Goal: Task Accomplishment & Management: Use online tool/utility

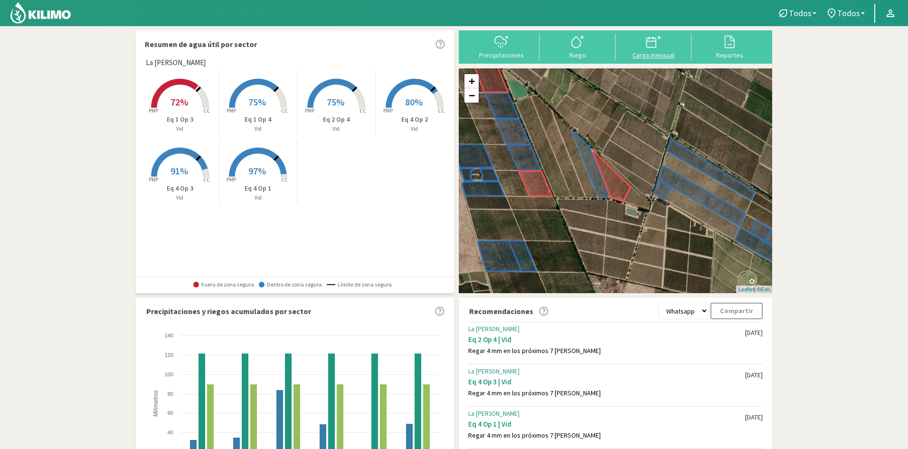
click at [650, 52] on div "Carga mensual" at bounding box center [653, 55] width 70 height 7
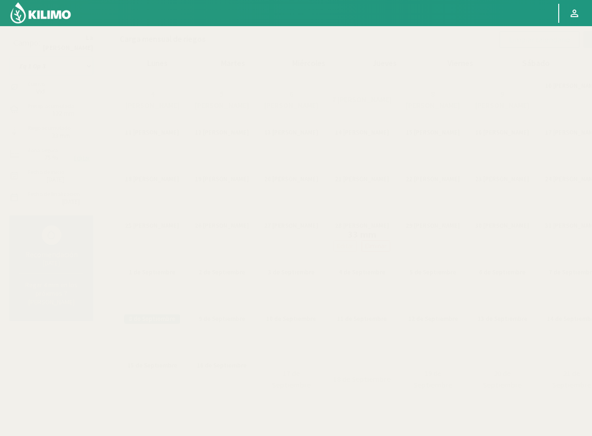
click at [76, 69] on select "Eq 1 Op 3 Eq 1 Op 4 Eq 2 Op 4 Eq 4 Op 1 Eq 4 Op 2 Eq 4 Op 3" at bounding box center [51, 66] width 84 height 19
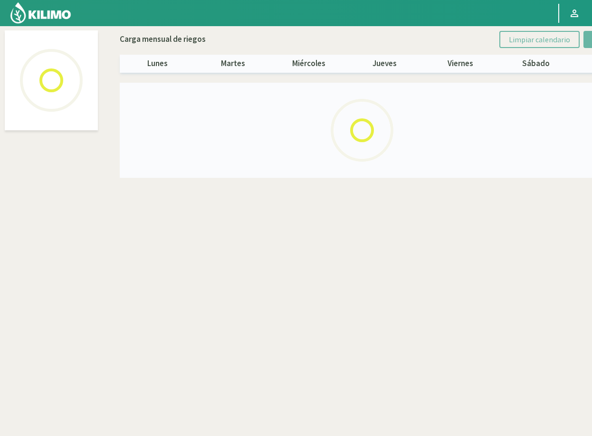
select select "3: Object"
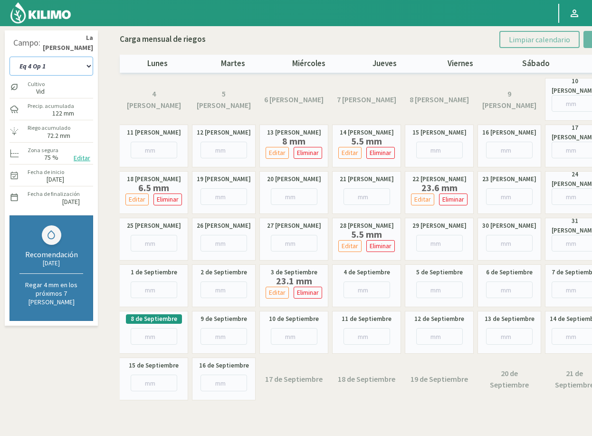
click at [85, 67] on select "Eq 1 Op 3 Eq 1 Op 4 Eq 2 Op 4 Eq 4 Op 1 Eq 4 Op 2 Eq 4 Op 3" at bounding box center [51, 66] width 84 height 19
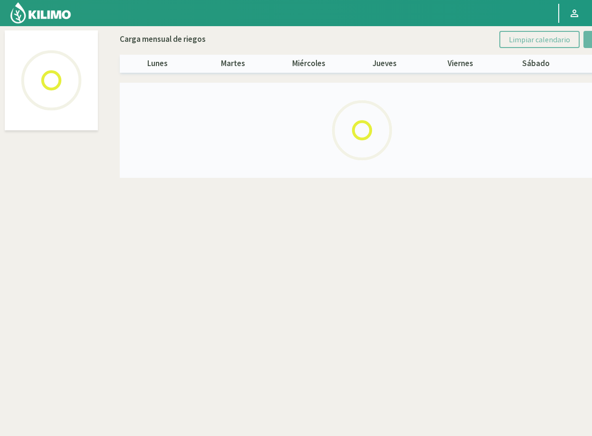
select select "4: Object"
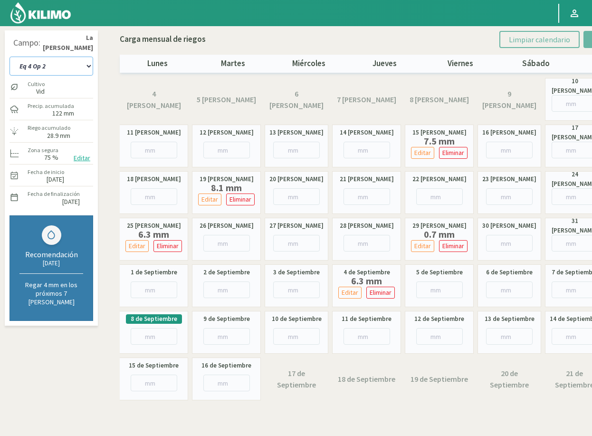
click at [66, 67] on select "Eq 1 Op 3 Eq 1 Op 4 Eq 2 Op 4 Eq 4 Op 1 Eq 4 Op 2 Eq 4 Op 3" at bounding box center [51, 66] width 84 height 19
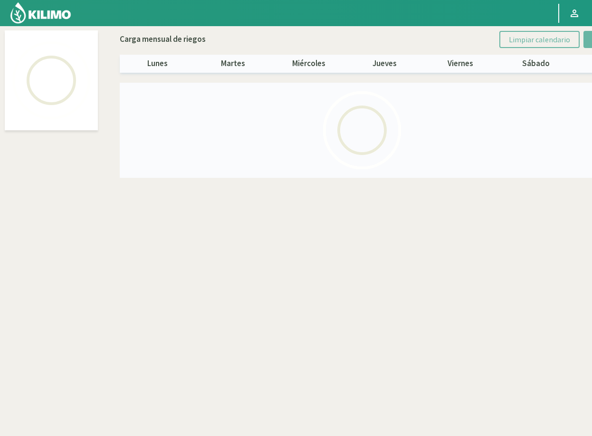
select select "5: Object"
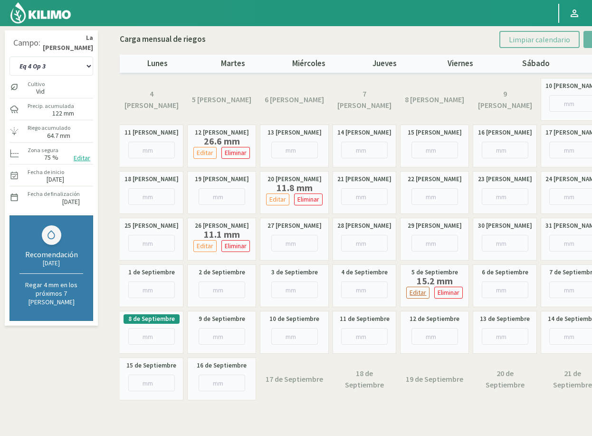
click at [421, 291] on p "Editar" at bounding box center [417, 292] width 17 height 11
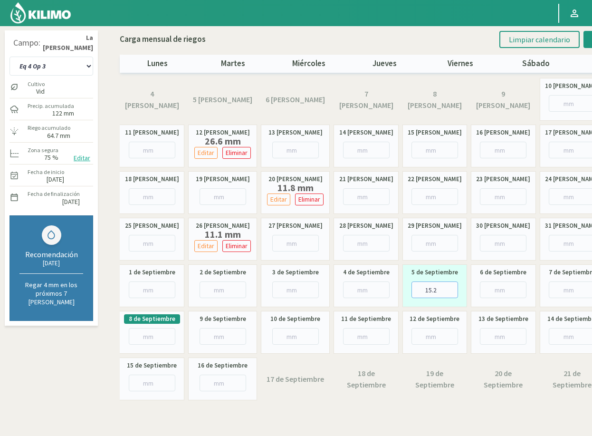
click at [438, 289] on input "15.2" at bounding box center [434, 289] width 47 height 17
type input "15.3"
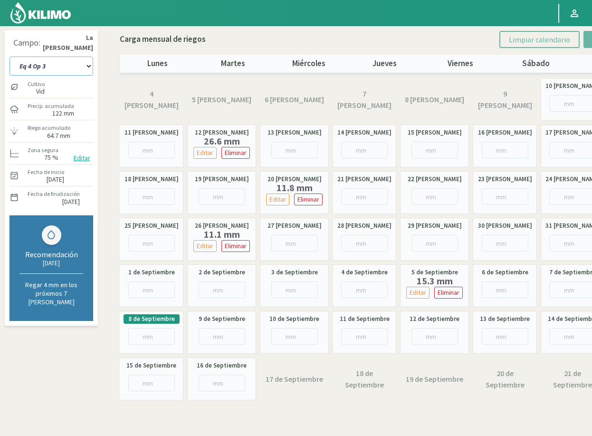
click at [55, 67] on select "Eq 1 Op 3 Eq 1 Op 4 Eq 2 Op 4 Eq 4 Op 1 Eq 4 Op 2 Eq 4 Op 3" at bounding box center [51, 66] width 84 height 19
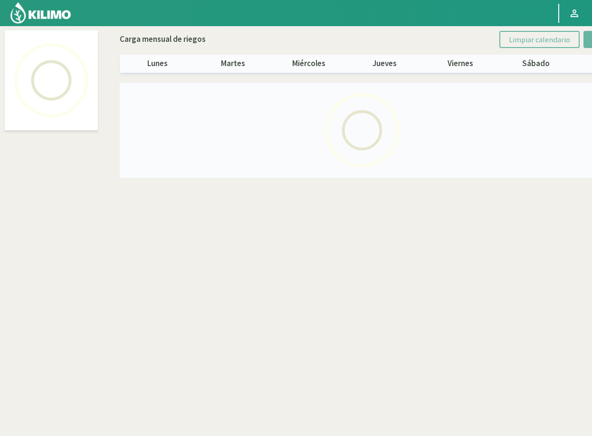
select select "2: Object"
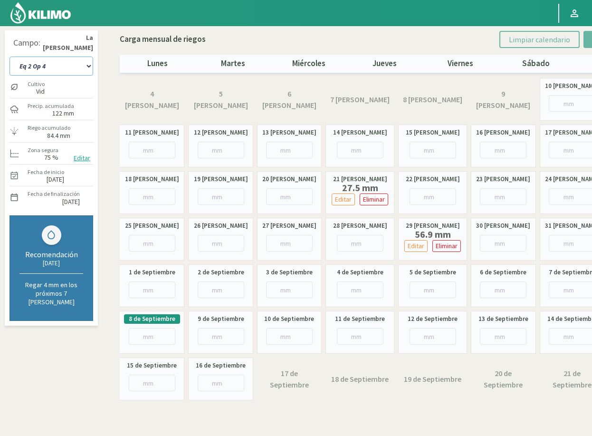
click at [56, 68] on select "Eq 1 Op 3 Eq 1 Op 4 Eq 2 Op 4 Eq 4 Op 1 Eq 4 Op 2 Eq 4 Op 3" at bounding box center [51, 66] width 84 height 19
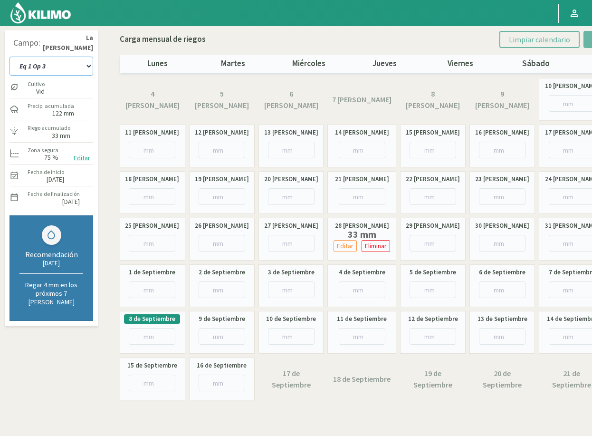
click at [57, 66] on select "Eq 1 Op 3 Eq 1 Op 4 Eq 2 Op 4 Eq 4 Op 1 Eq 4 Op 2 Eq 4 Op 3" at bounding box center [51, 66] width 84 height 19
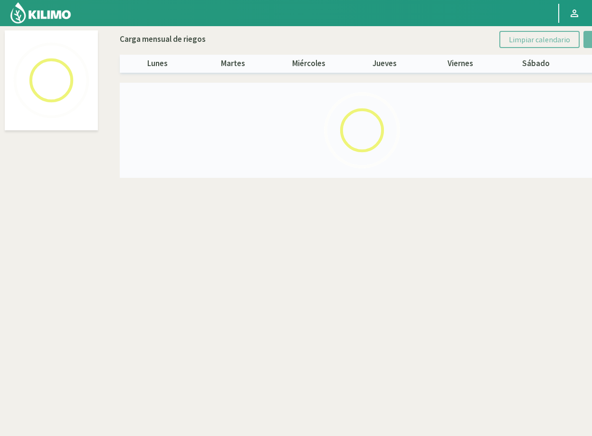
select select "1: Object"
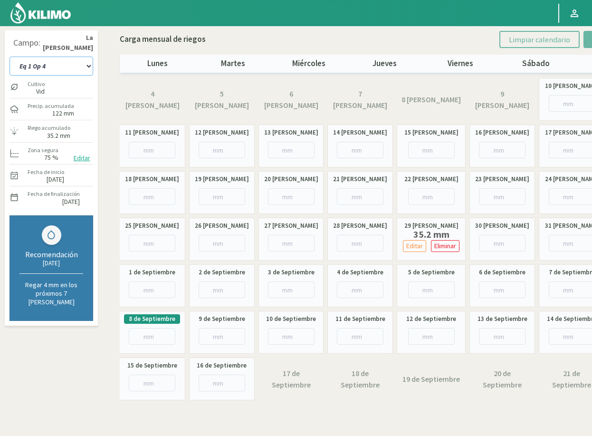
click at [57, 67] on select "Eq 1 Op 3 Eq 1 Op 4 Eq 2 Op 4 Eq 4 Op 1 Eq 4 Op 2 Eq 4 Op 3" at bounding box center [51, 66] width 84 height 19
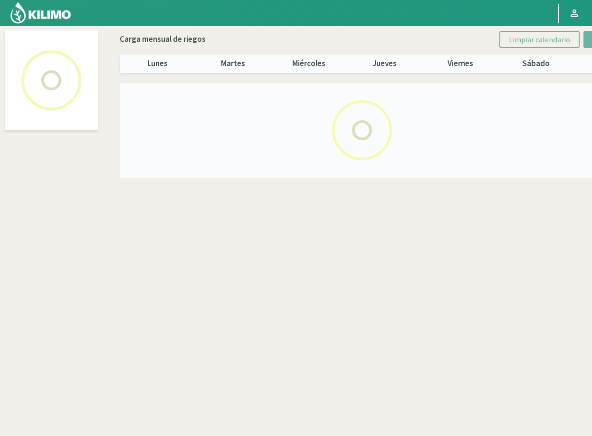
select select "3: Object"
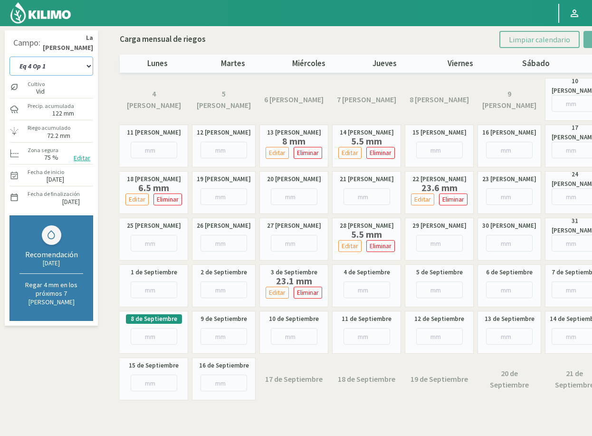
click at [78, 66] on select "Eq 1 Op 3 Eq 1 Op 4 Eq 2 Op 4 Eq 4 Op 1 Eq 4 Op 2 Eq 4 Op 3" at bounding box center [51, 66] width 84 height 19
click at [9, 57] on select "Eq 1 Op 3 Eq 1 Op 4 Eq 2 Op 4 Eq 4 Op 1 Eq 4 Op 2 Eq 4 Op 3" at bounding box center [51, 66] width 84 height 19
click at [59, 69] on select "Eq 1 Op 3 Eq 1 Op 4 Eq 2 Op 4 Eq 4 Op 1 Eq 4 Op 2 Eq 4 Op 3" at bounding box center [51, 66] width 84 height 19
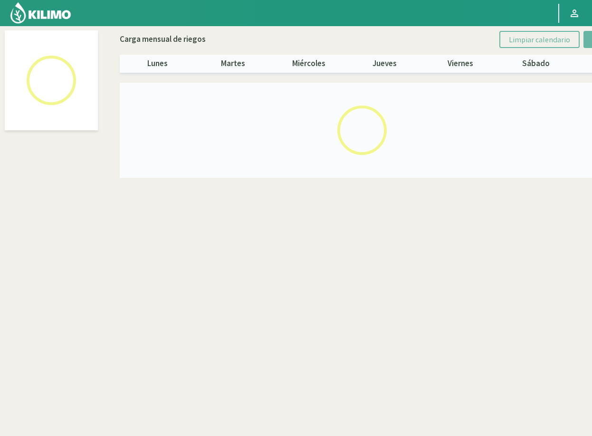
select select "4: Object"
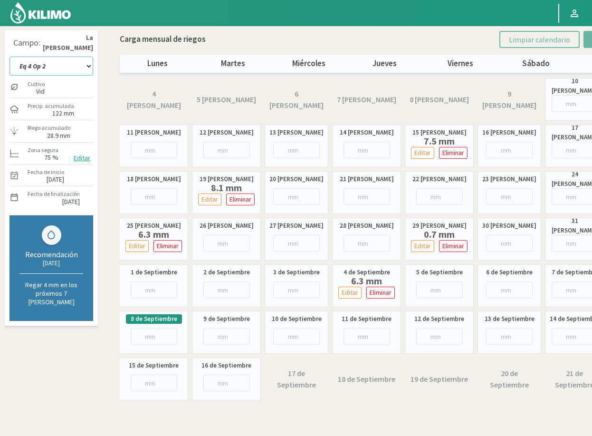
click at [51, 66] on select "Eq 1 Op 3 Eq 1 Op 4 Eq 2 Op 4 Eq 4 Op 1 Eq 4 Op 2 Eq 4 Op 3" at bounding box center [51, 66] width 84 height 19
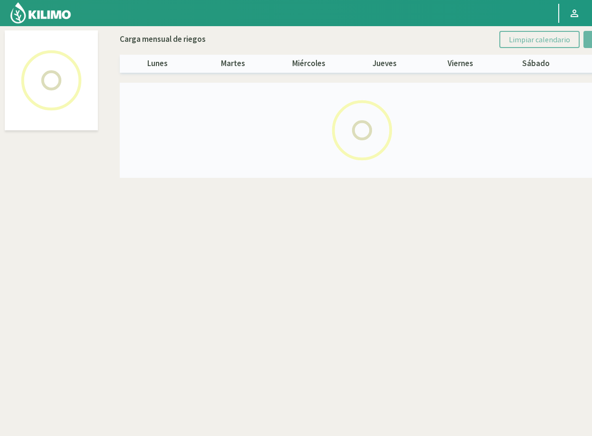
select select "5: Object"
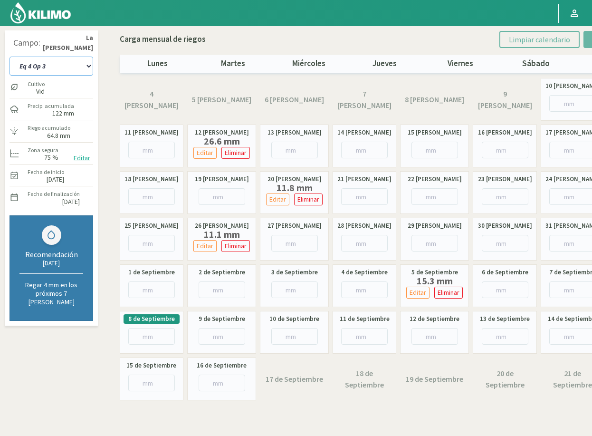
click at [48, 60] on select "Eq 1 Op 3 Eq 1 Op 4 Eq 2 Op 4 Eq 4 Op 1 Eq 4 Op 2 Eq 4 Op 3" at bounding box center [51, 66] width 84 height 19
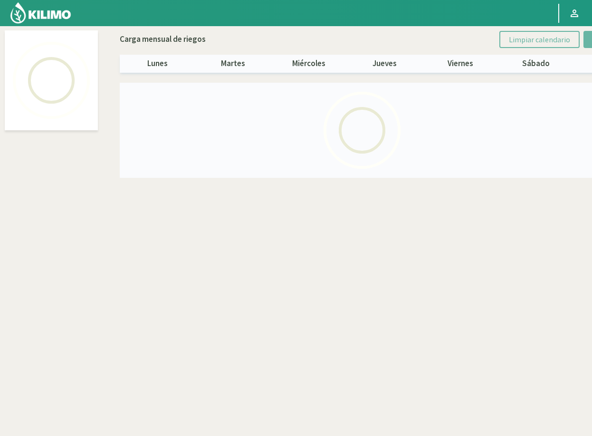
select select "2: Object"
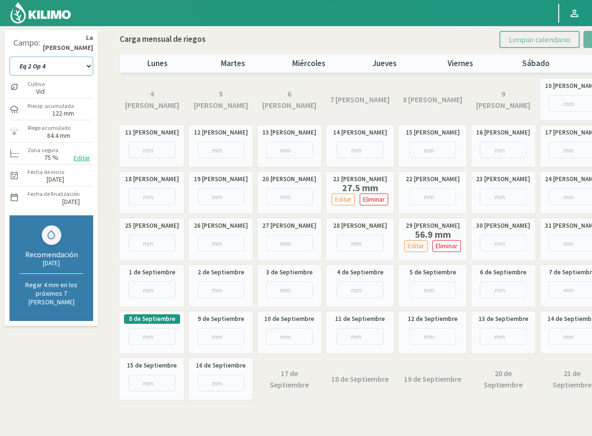
click at [44, 64] on select "Eq 1 Op 3 Eq 1 Op 4 Eq 2 Op 4 Eq 4 Op 1 Eq 4 Op 2 Eq 4 Op 3" at bounding box center [51, 66] width 84 height 19
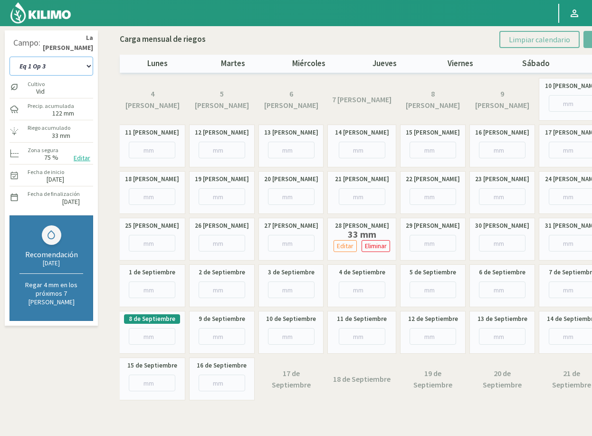
click at [73, 66] on select "Eq 1 Op 3 Eq 1 Op 4 Eq 2 Op 4 Eq 4 Op 1 Eq 4 Op 2 Eq 4 Op 3" at bounding box center [51, 66] width 84 height 19
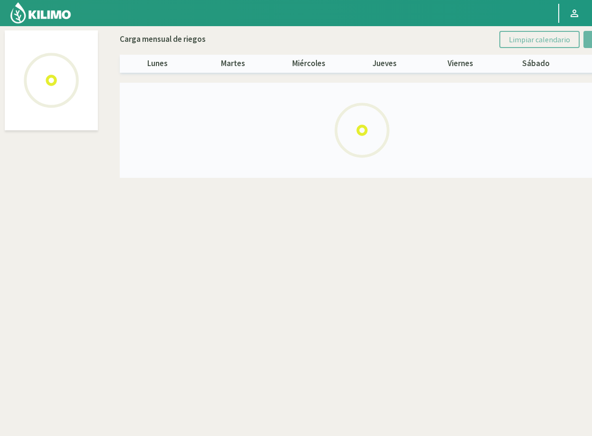
select select "2: Object"
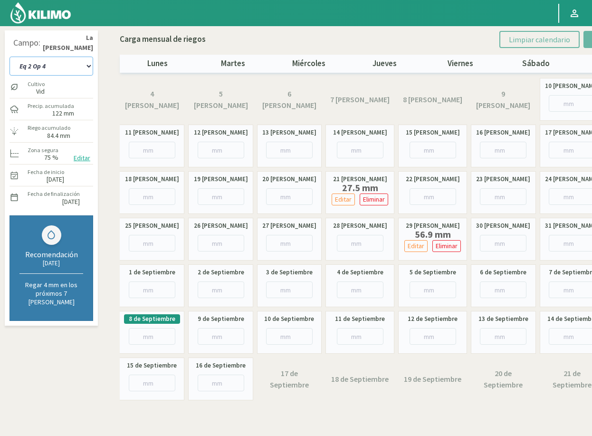
click at [57, 66] on select "Eq 1 Op 3 Eq 1 Op 4 Eq 2 Op 4 Eq 4 Op 1 Eq 4 Op 2 Eq 4 Op 3" at bounding box center [51, 66] width 84 height 19
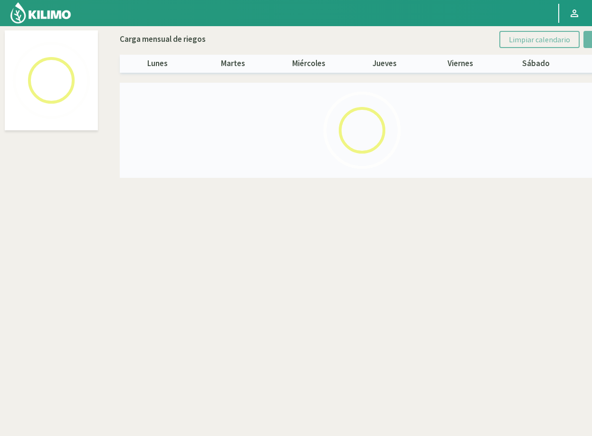
select select "1: Object"
